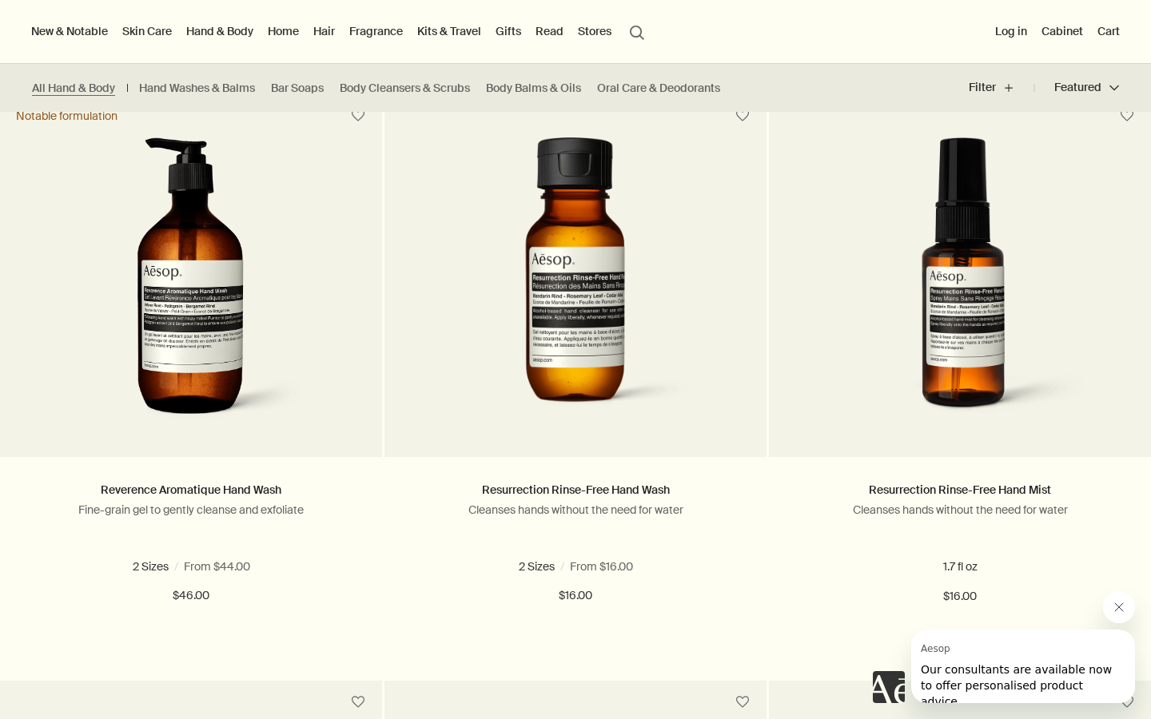
scroll to position [2166, 0]
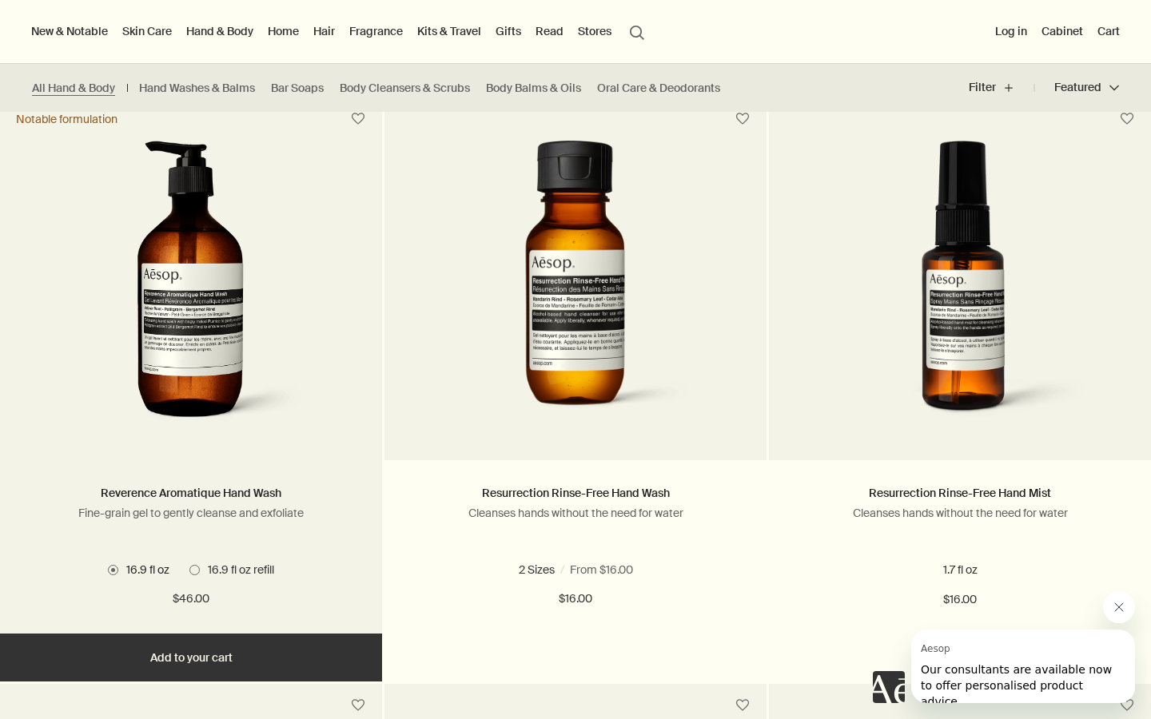
click at [292, 330] on img at bounding box center [191, 289] width 239 height 296
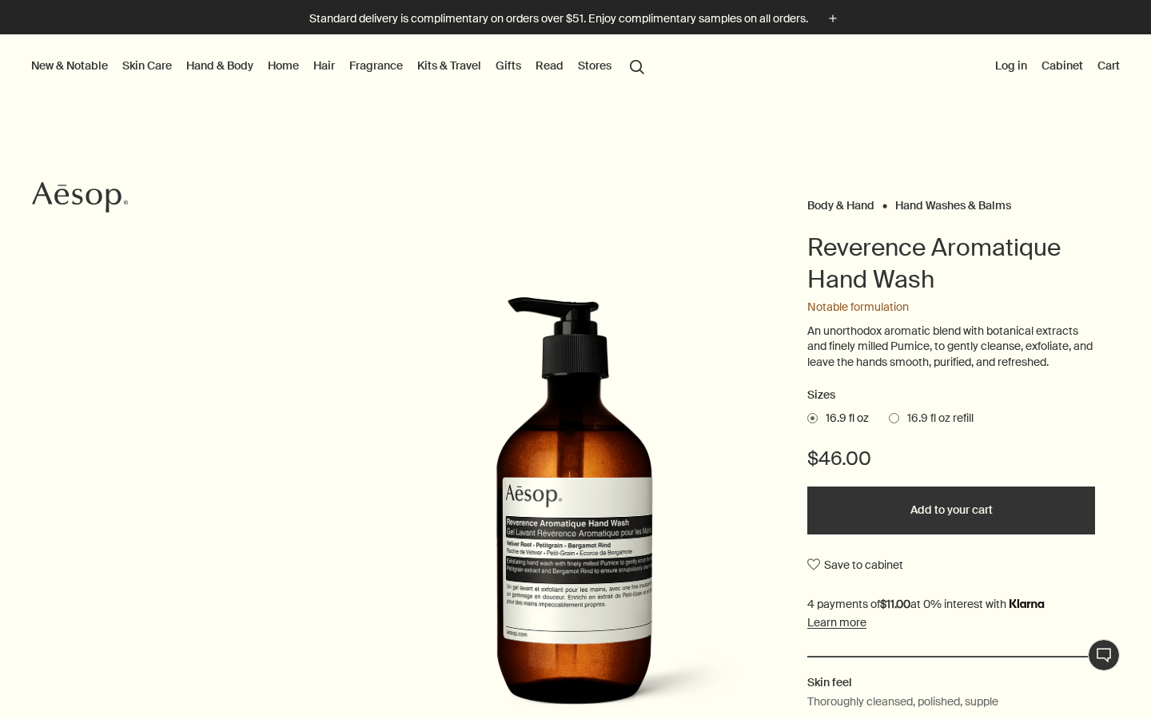
click at [895, 419] on span at bounding box center [893, 418] width 10 height 10
click at [888, 419] on input "16.9 fl oz refill" at bounding box center [888, 416] width 0 height 10
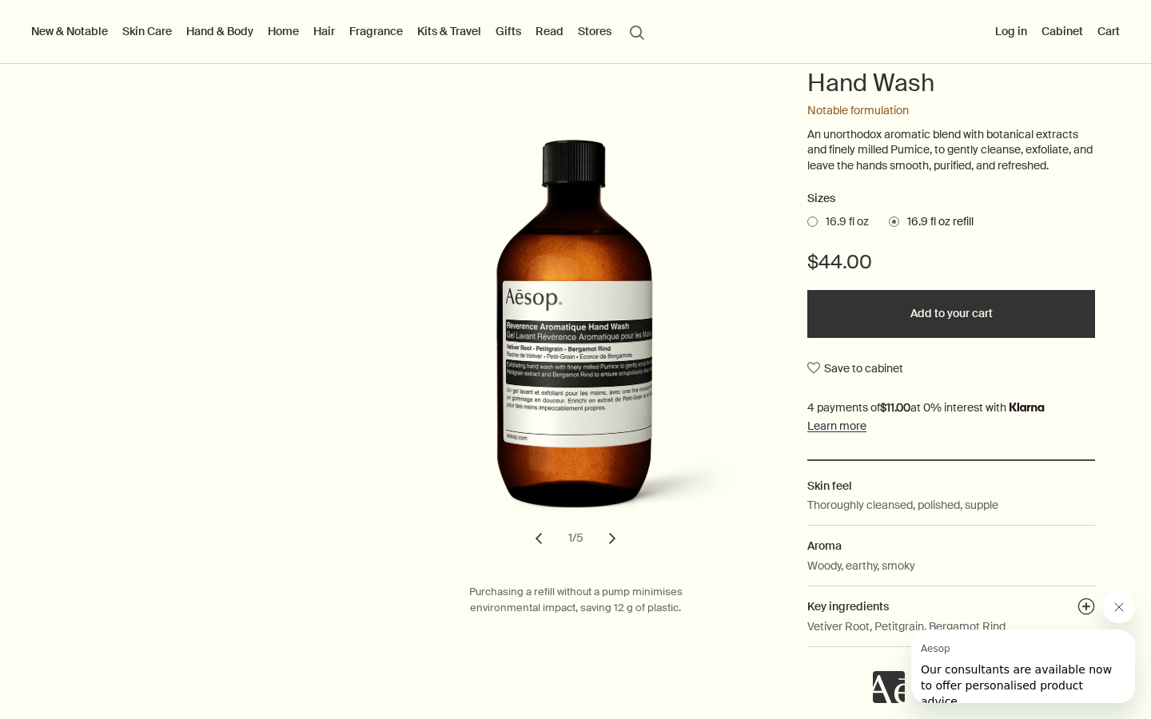
click at [881, 90] on h1 "Reverence Aromatique Hand Wash" at bounding box center [951, 67] width 288 height 64
copy h1 "Reverence Aromatique Hand Wash"
